Goal: Information Seeking & Learning: Check status

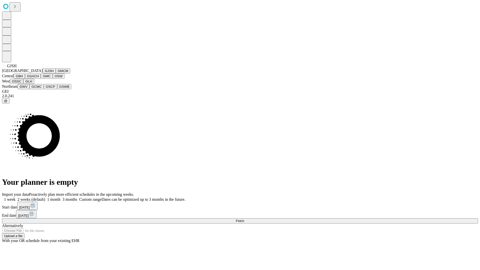
click at [43, 74] on button "GJSH" at bounding box center [49, 70] width 13 height 5
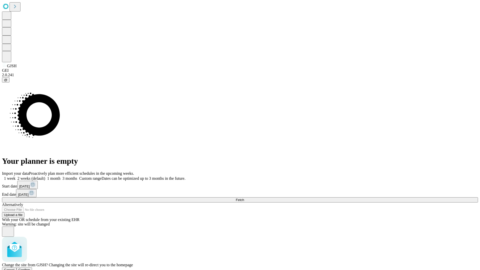
click at [30, 268] on span "Confirm" at bounding box center [25, 270] width 12 height 4
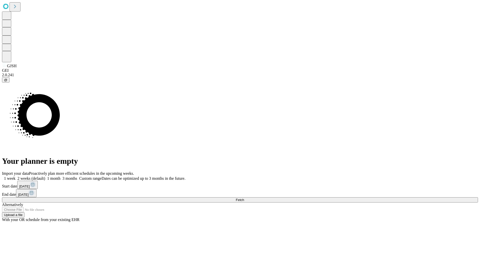
click at [16, 176] on label "1 week" at bounding box center [9, 178] width 14 height 4
click at [244, 198] on span "Fetch" at bounding box center [240, 200] width 8 height 4
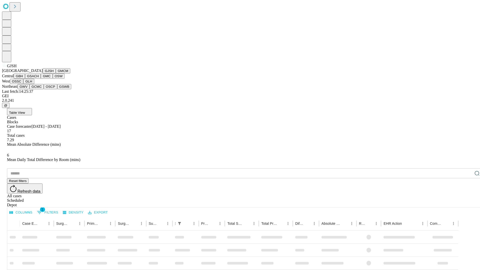
click at [56, 74] on button "GMCM" at bounding box center [63, 70] width 15 height 5
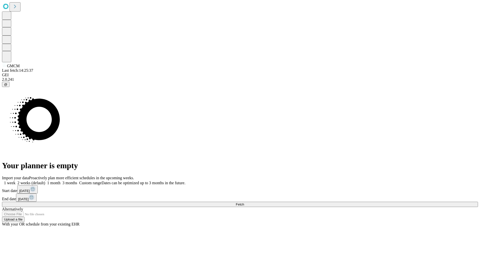
click at [16, 181] on label "1 week" at bounding box center [9, 183] width 14 height 4
click at [244, 203] on span "Fetch" at bounding box center [240, 205] width 8 height 4
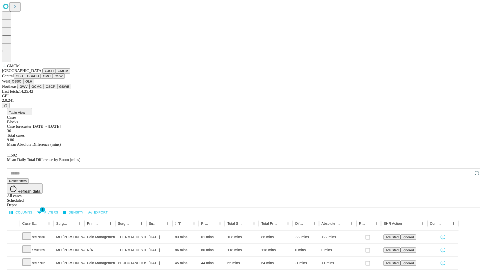
click at [25, 79] on button "GBH" at bounding box center [19, 76] width 11 height 5
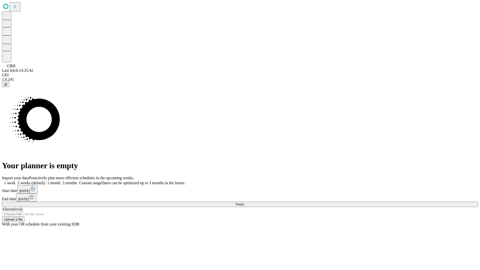
click at [16, 181] on label "1 week" at bounding box center [9, 183] width 14 height 4
click at [244, 203] on span "Fetch" at bounding box center [240, 205] width 8 height 4
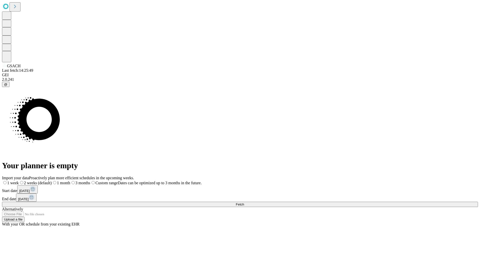
click at [244, 203] on span "Fetch" at bounding box center [240, 205] width 8 height 4
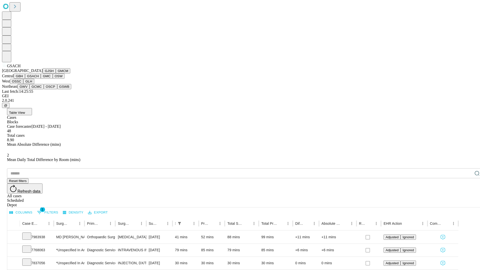
click at [41, 79] on button "GMC" at bounding box center [47, 76] width 12 height 5
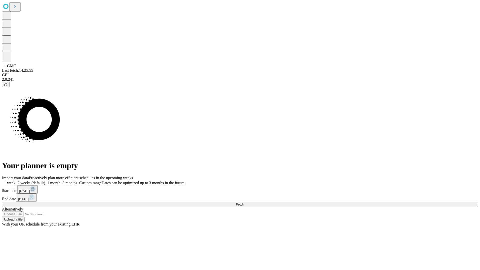
click at [244, 203] on span "Fetch" at bounding box center [240, 205] width 8 height 4
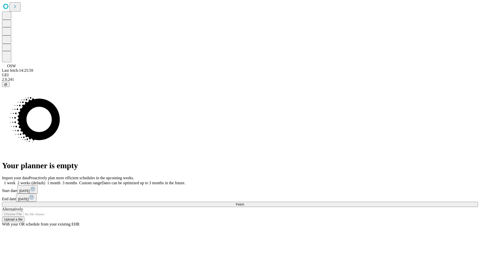
click at [16, 181] on label "1 week" at bounding box center [9, 183] width 14 height 4
click at [244, 203] on span "Fetch" at bounding box center [240, 205] width 8 height 4
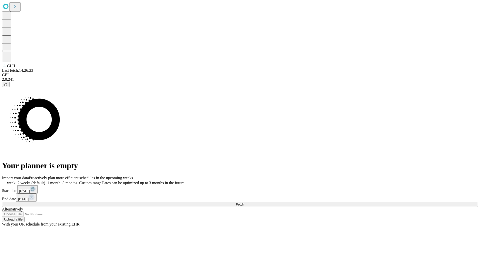
click at [244, 203] on span "Fetch" at bounding box center [240, 205] width 8 height 4
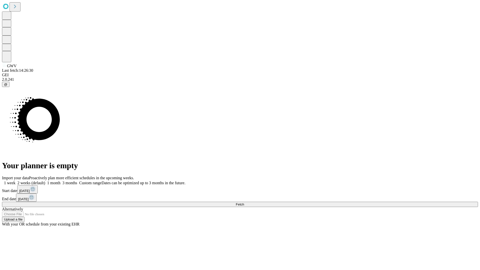
click at [16, 181] on label "1 week" at bounding box center [9, 183] width 14 height 4
click at [244, 203] on span "Fetch" at bounding box center [240, 205] width 8 height 4
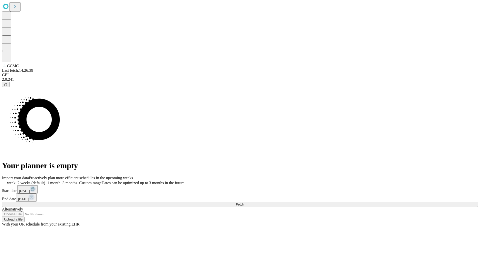
click at [16, 181] on label "1 week" at bounding box center [9, 183] width 14 height 4
click at [244, 203] on span "Fetch" at bounding box center [240, 205] width 8 height 4
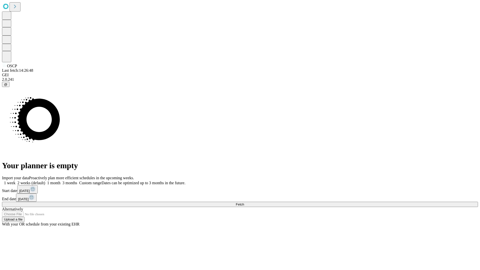
click at [16, 181] on label "1 week" at bounding box center [9, 183] width 14 height 4
click at [244, 203] on span "Fetch" at bounding box center [240, 205] width 8 height 4
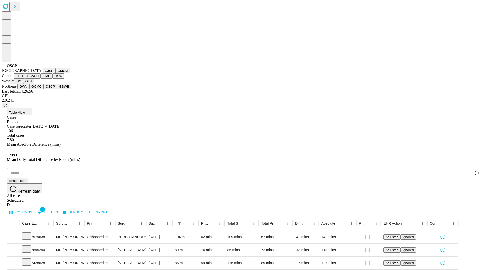
click at [57, 89] on button "GSWB" at bounding box center [64, 86] width 14 height 5
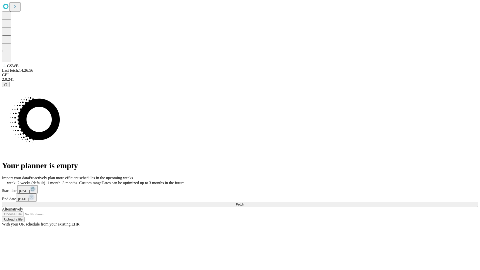
click at [16, 181] on label "1 week" at bounding box center [9, 183] width 14 height 4
click at [244, 203] on span "Fetch" at bounding box center [240, 205] width 8 height 4
